Goal: Navigation & Orientation: Find specific page/section

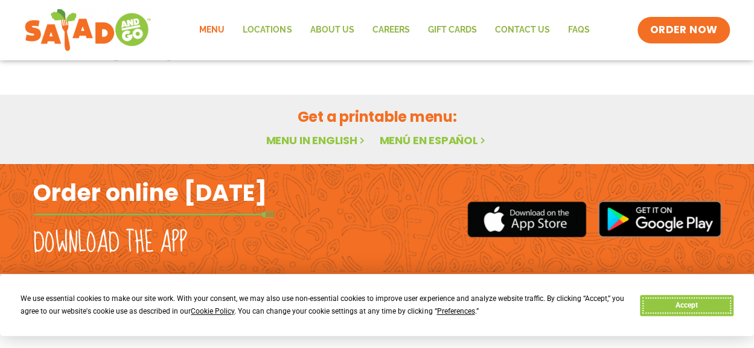
click at [715, 311] on button "Accept" at bounding box center [686, 305] width 93 height 21
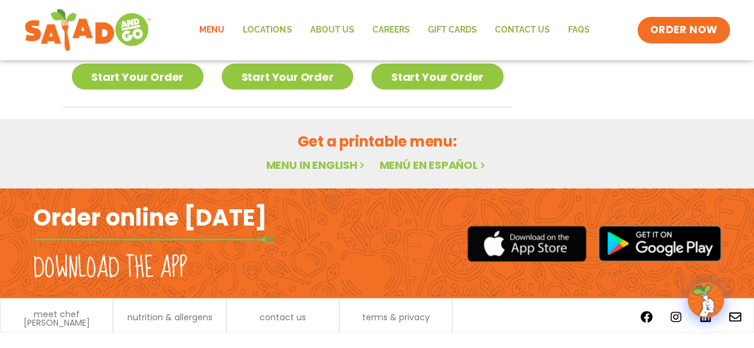
scroll to position [1086, 0]
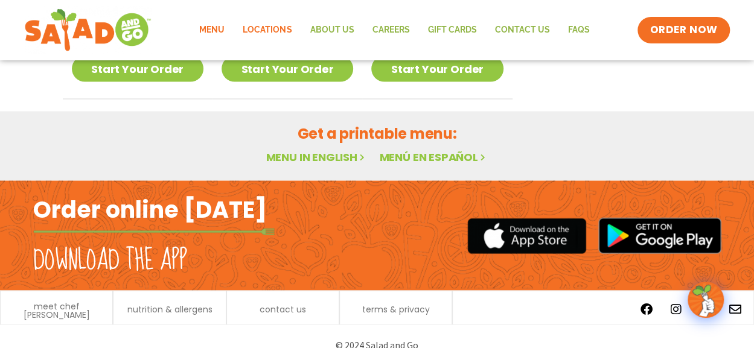
click at [277, 27] on link "Locations" at bounding box center [267, 30] width 67 height 28
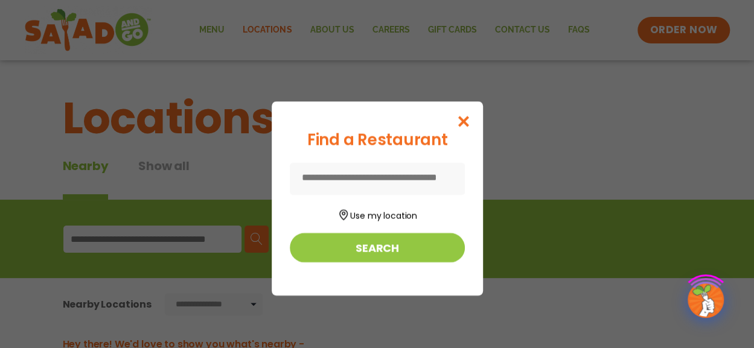
scroll to position [254, 0]
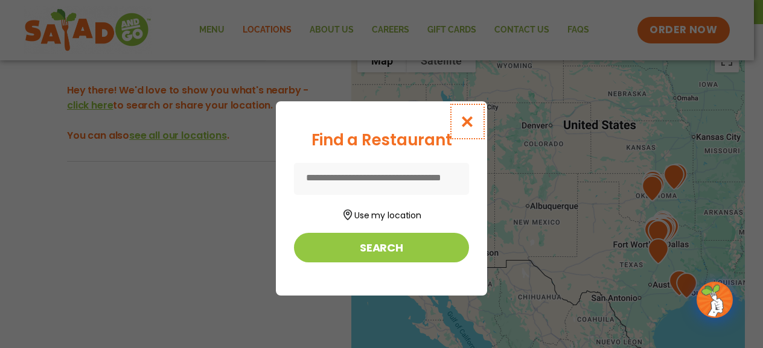
click at [471, 121] on icon "Close modal" at bounding box center [467, 121] width 15 height 13
